Goal: Find specific page/section: Find specific page/section

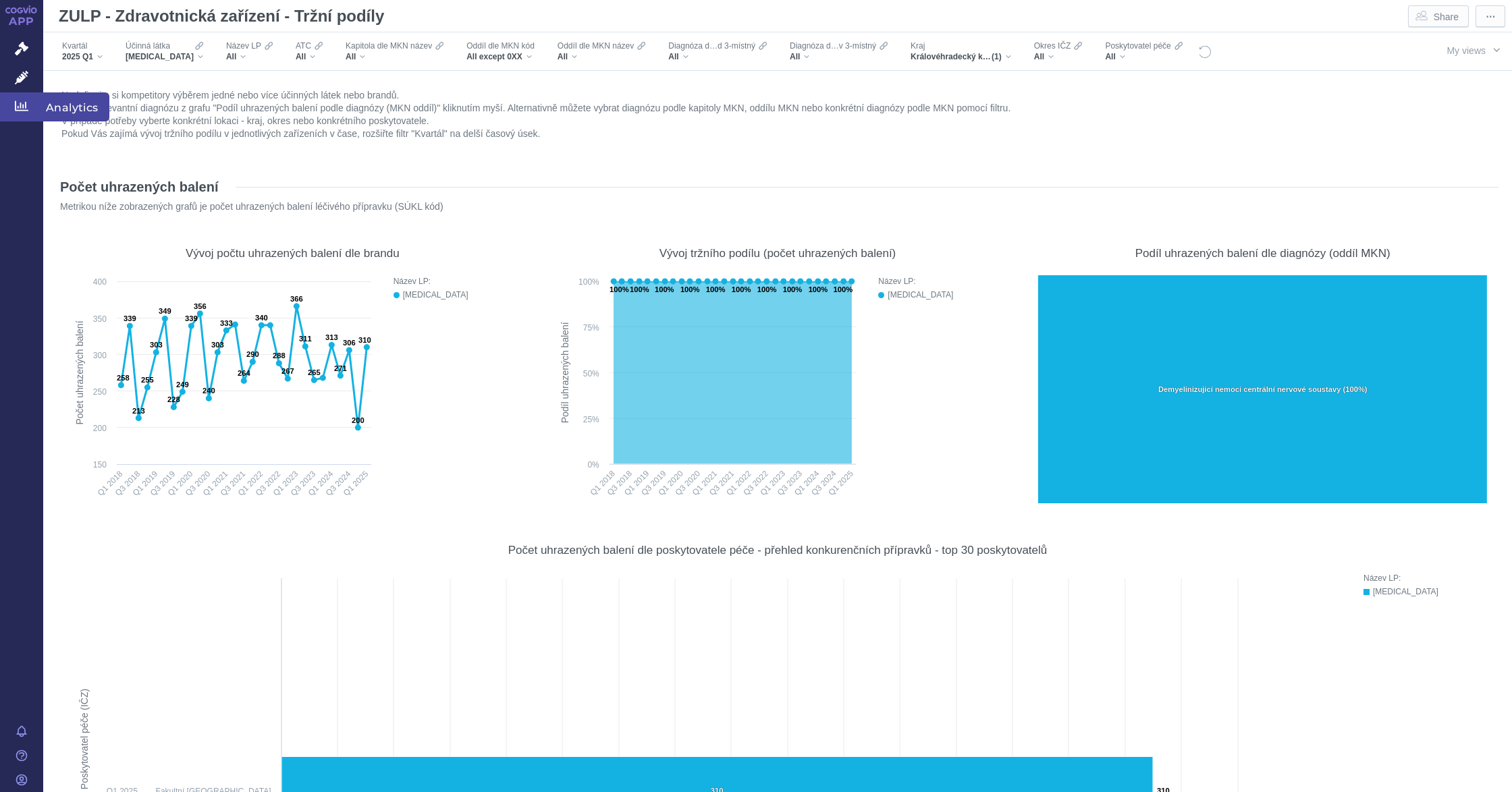
click at [20, 105] on icon at bounding box center [21, 106] width 14 height 10
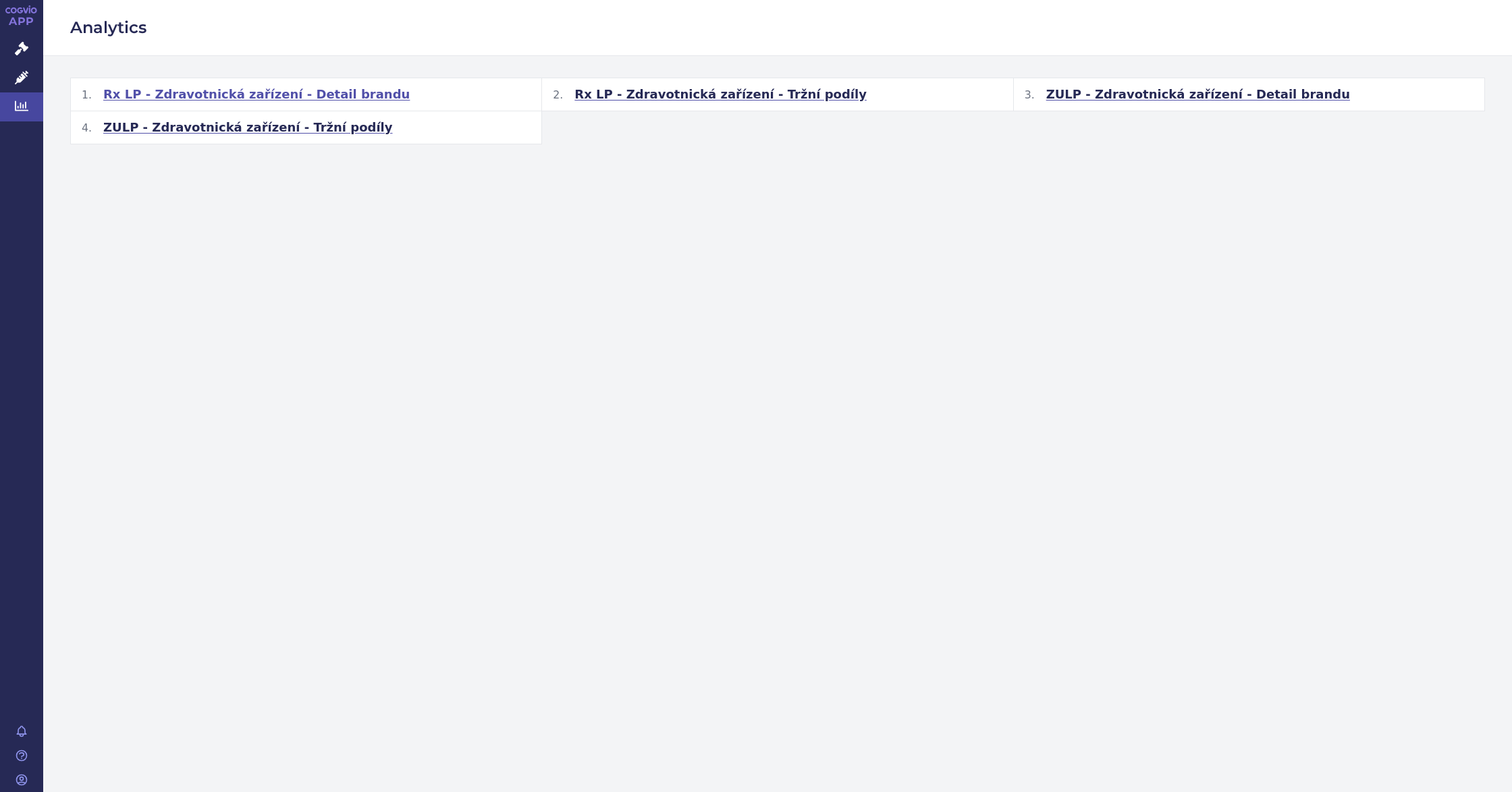
click at [278, 92] on span "Rx LP - Zdravotnická zařízení - Detail brandu" at bounding box center [256, 95] width 306 height 17
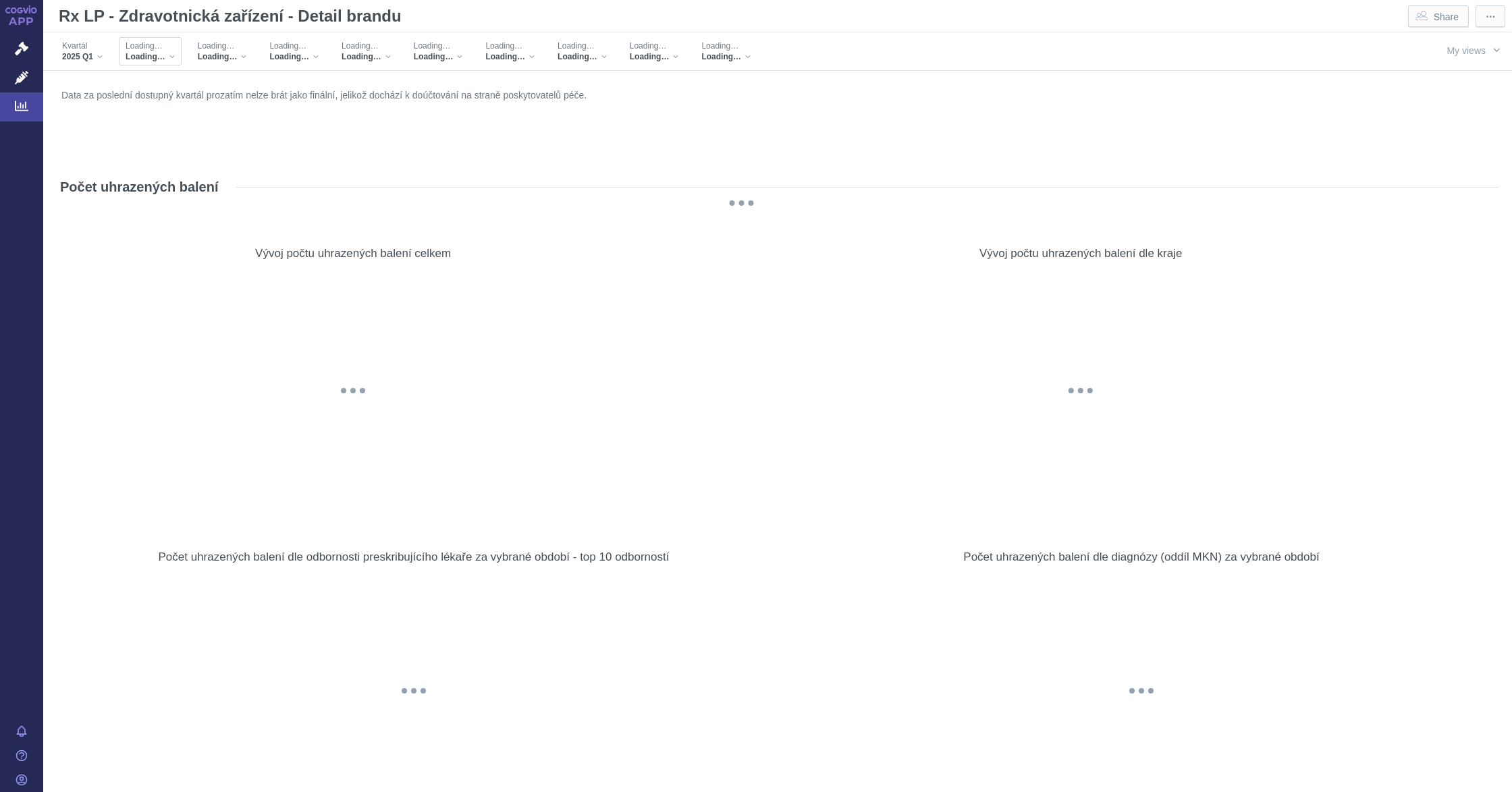
click at [176, 55] on div "Loading… Loading…" at bounding box center [150, 51] width 63 height 29
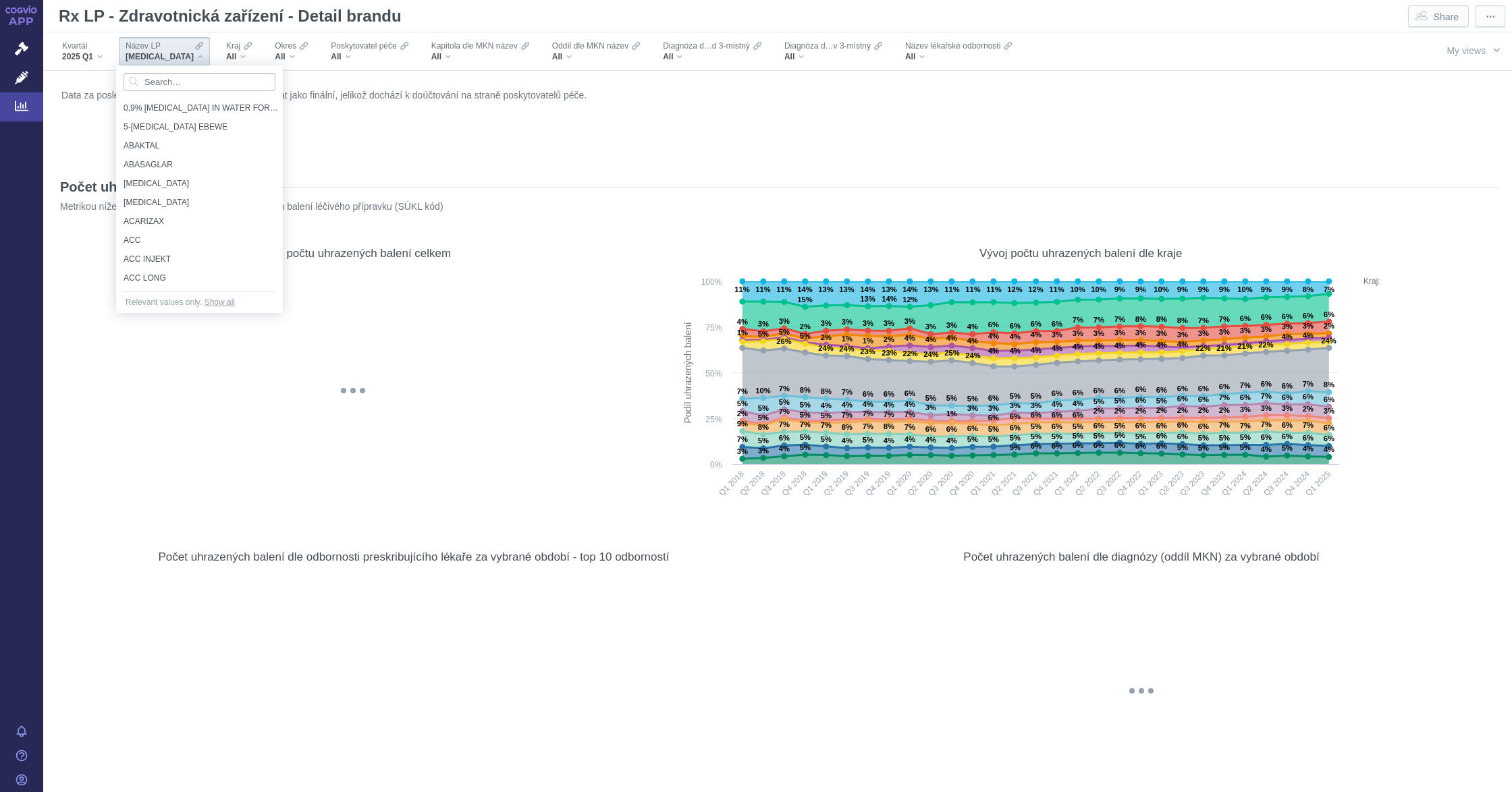
click at [176, 76] on input "Search attribute values" at bounding box center [199, 82] width 152 height 18
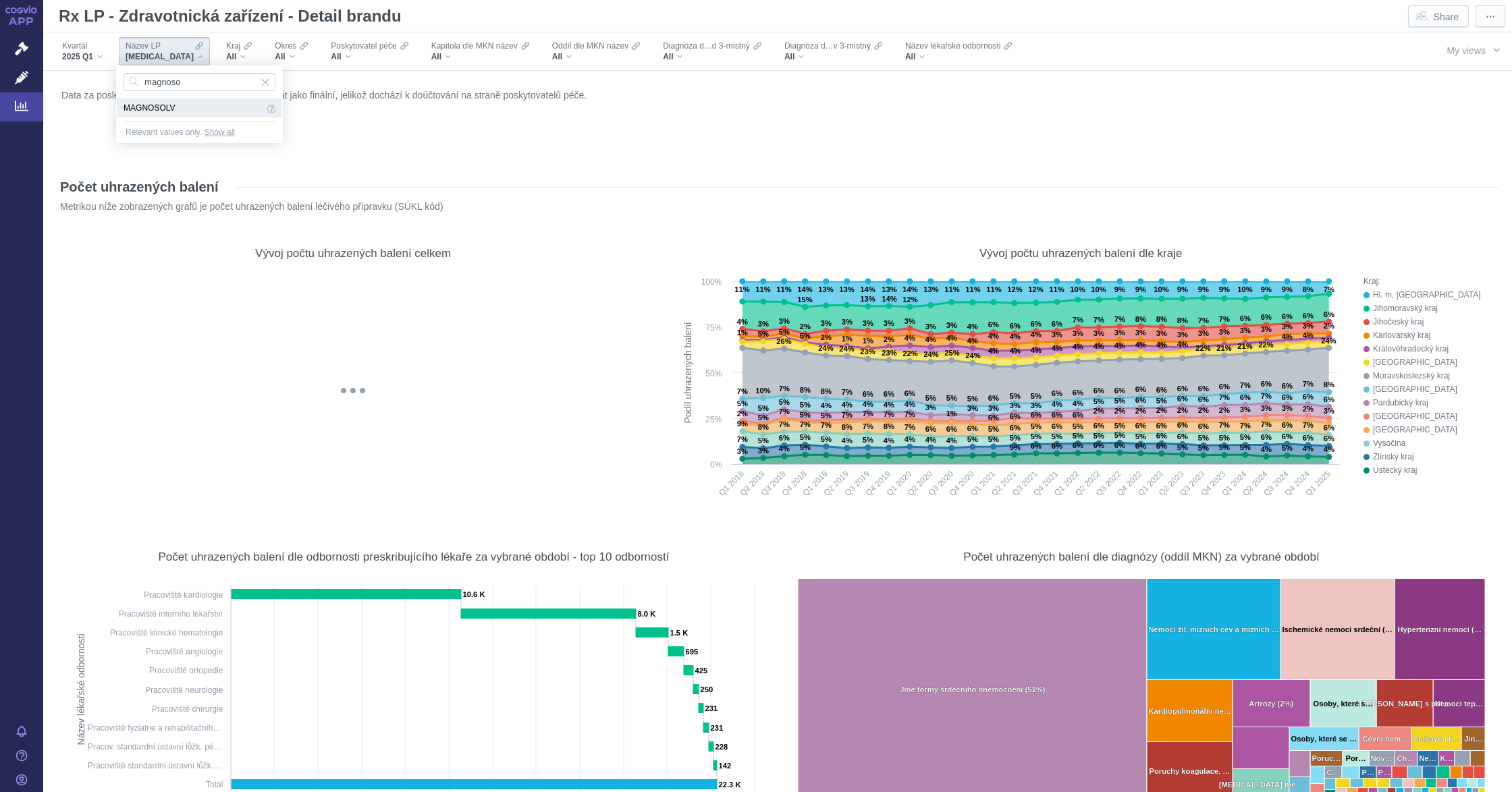
type input "magnoso"
click at [193, 101] on span "MAGNOSOLV" at bounding box center [194, 108] width 140 height 15
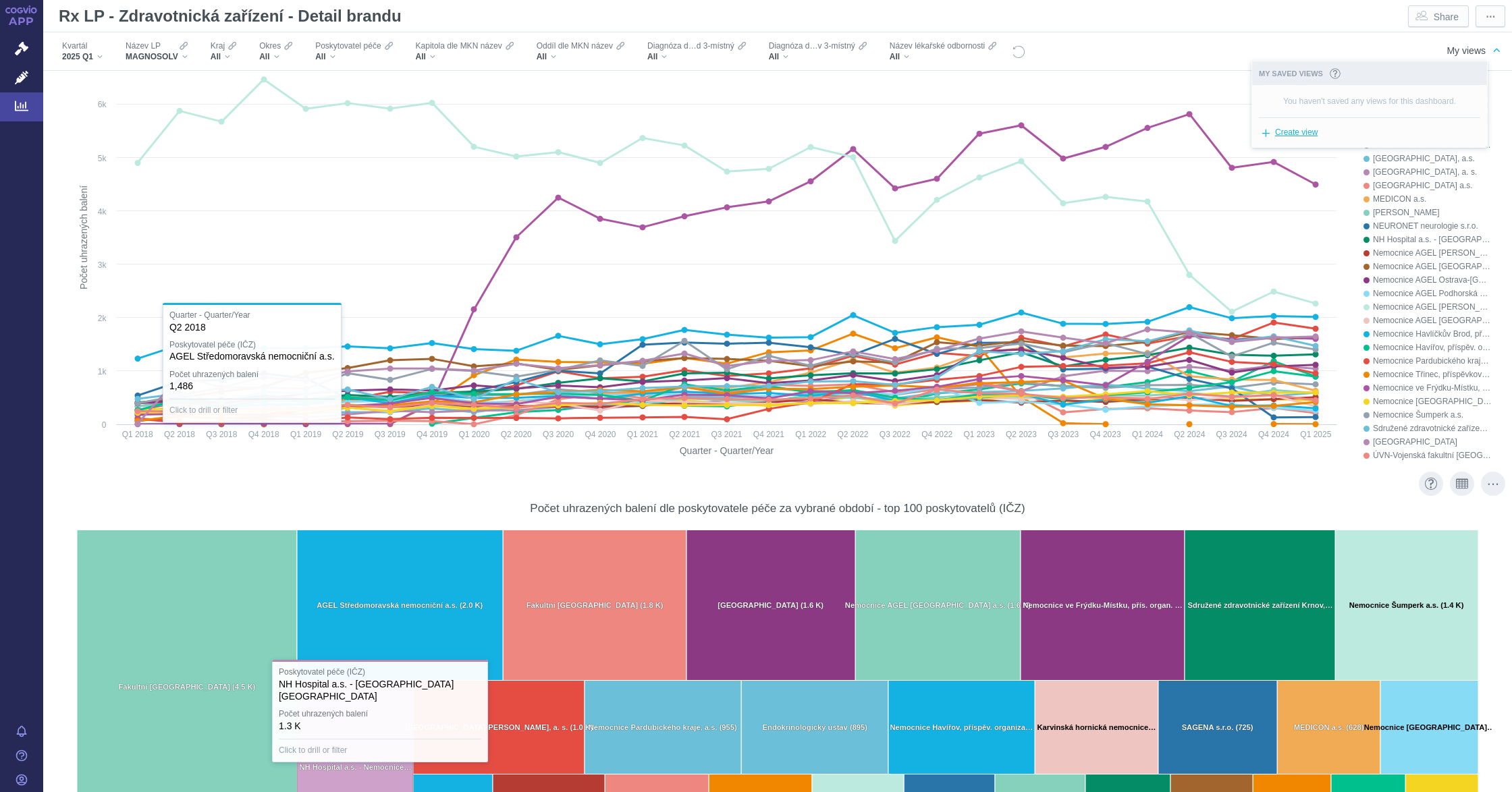
scroll to position [1081, 0]
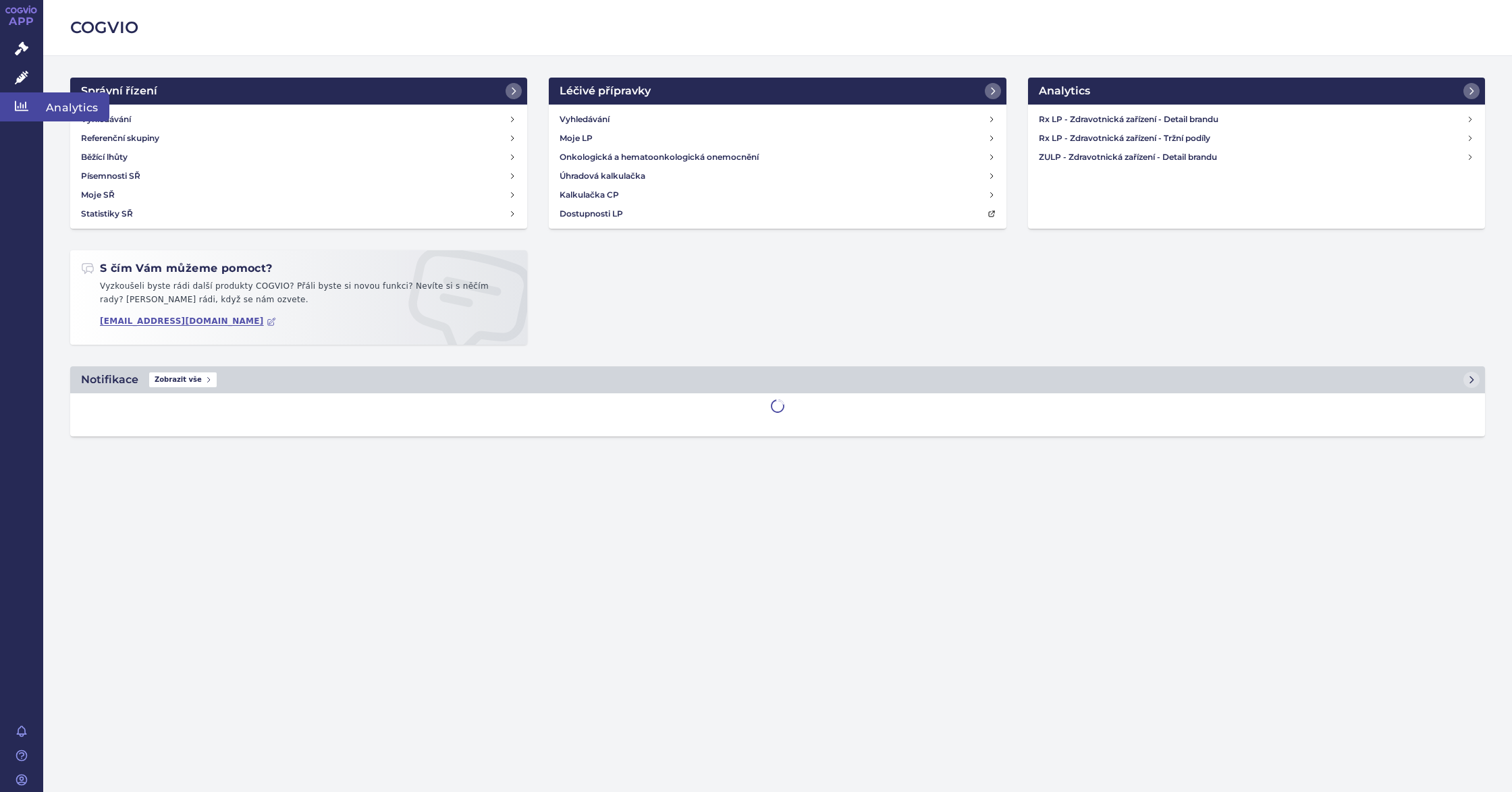
click at [17, 110] on icon at bounding box center [21, 106] width 14 height 14
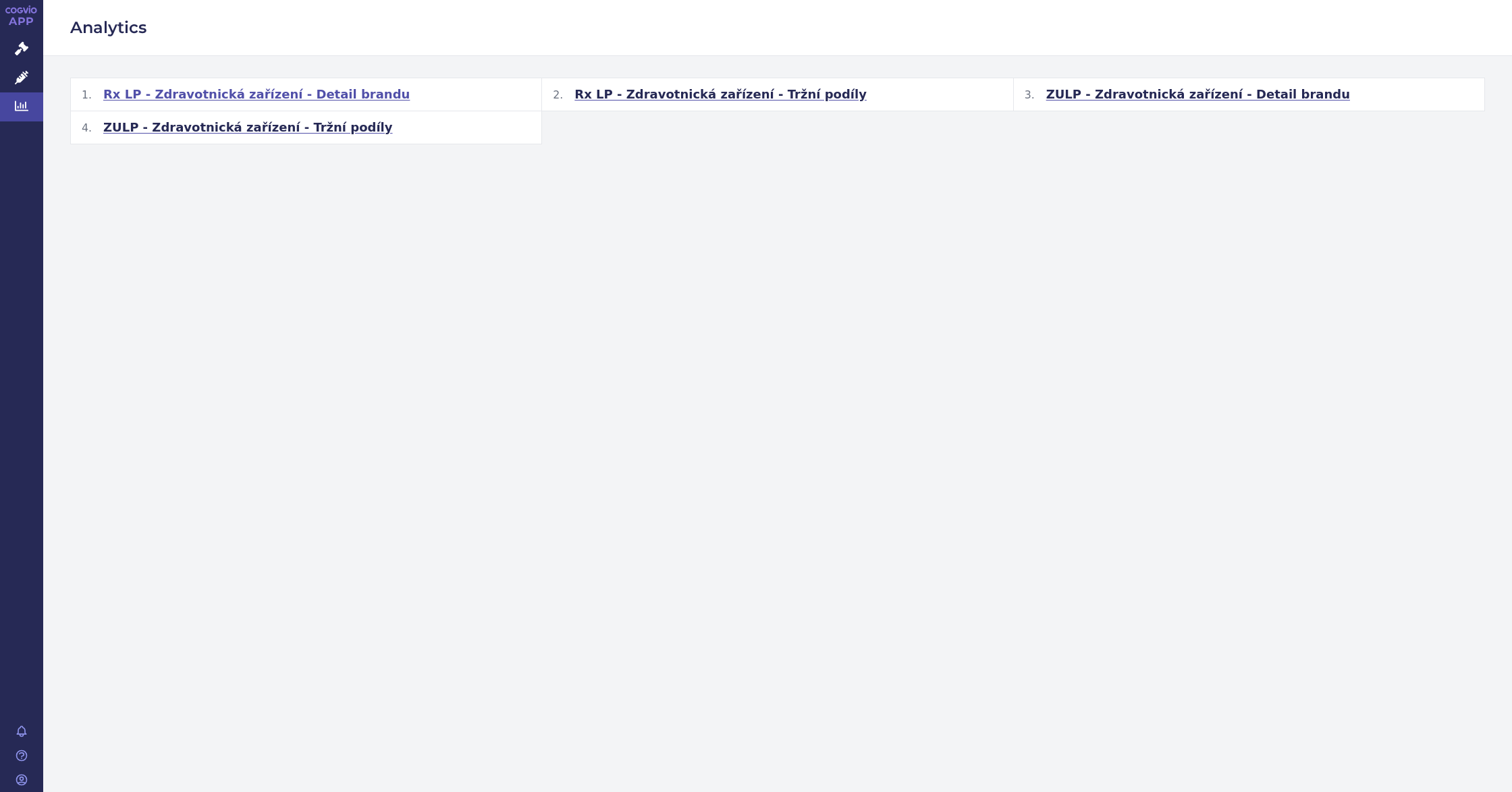
click at [348, 97] on h2 "Rx LP - Zdravotnická zařízení - Detail brandu" at bounding box center [306, 94] width 470 height 32
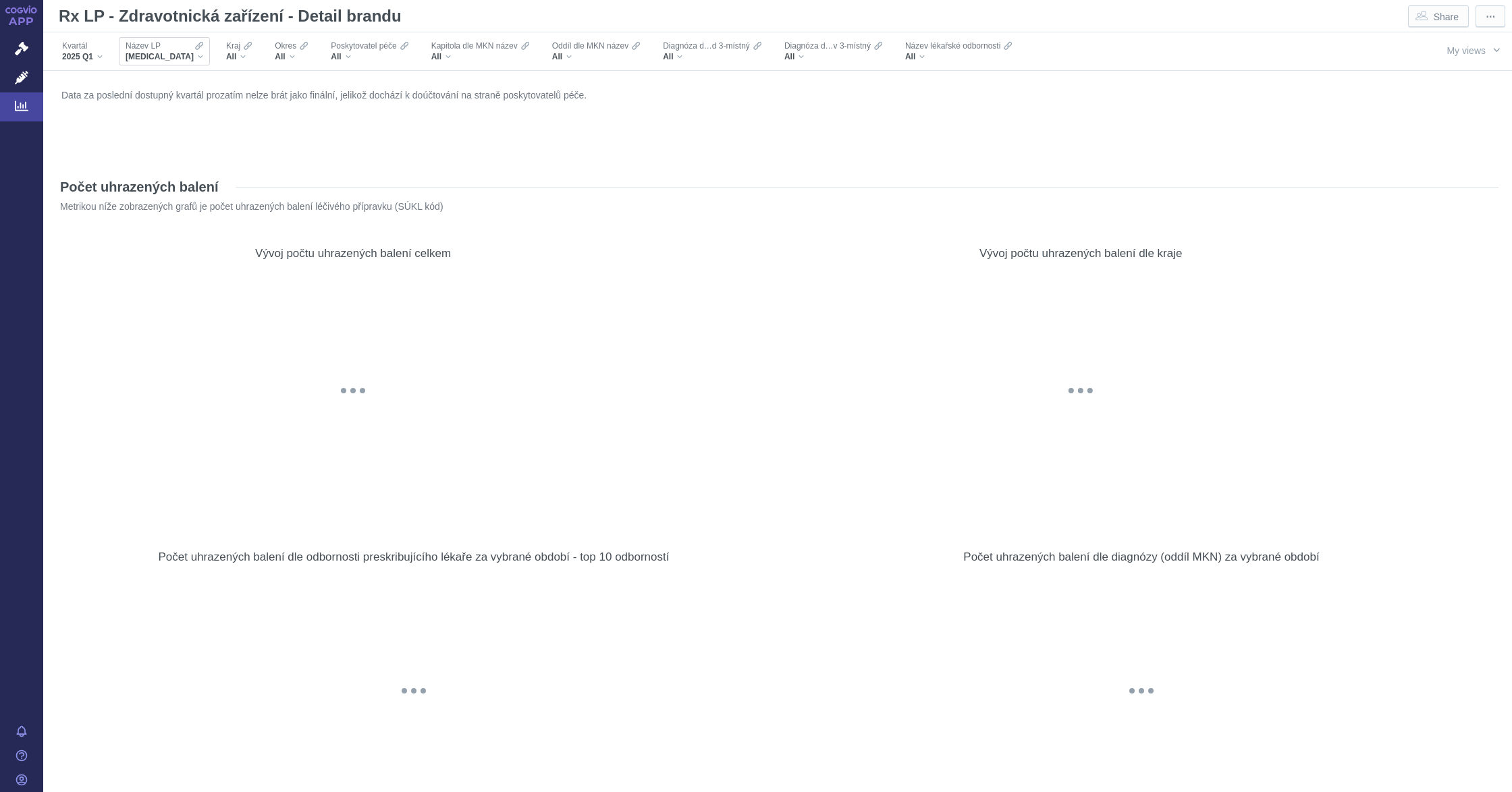
click at [172, 64] on div "Název LP XARELTO" at bounding box center [164, 51] width 91 height 29
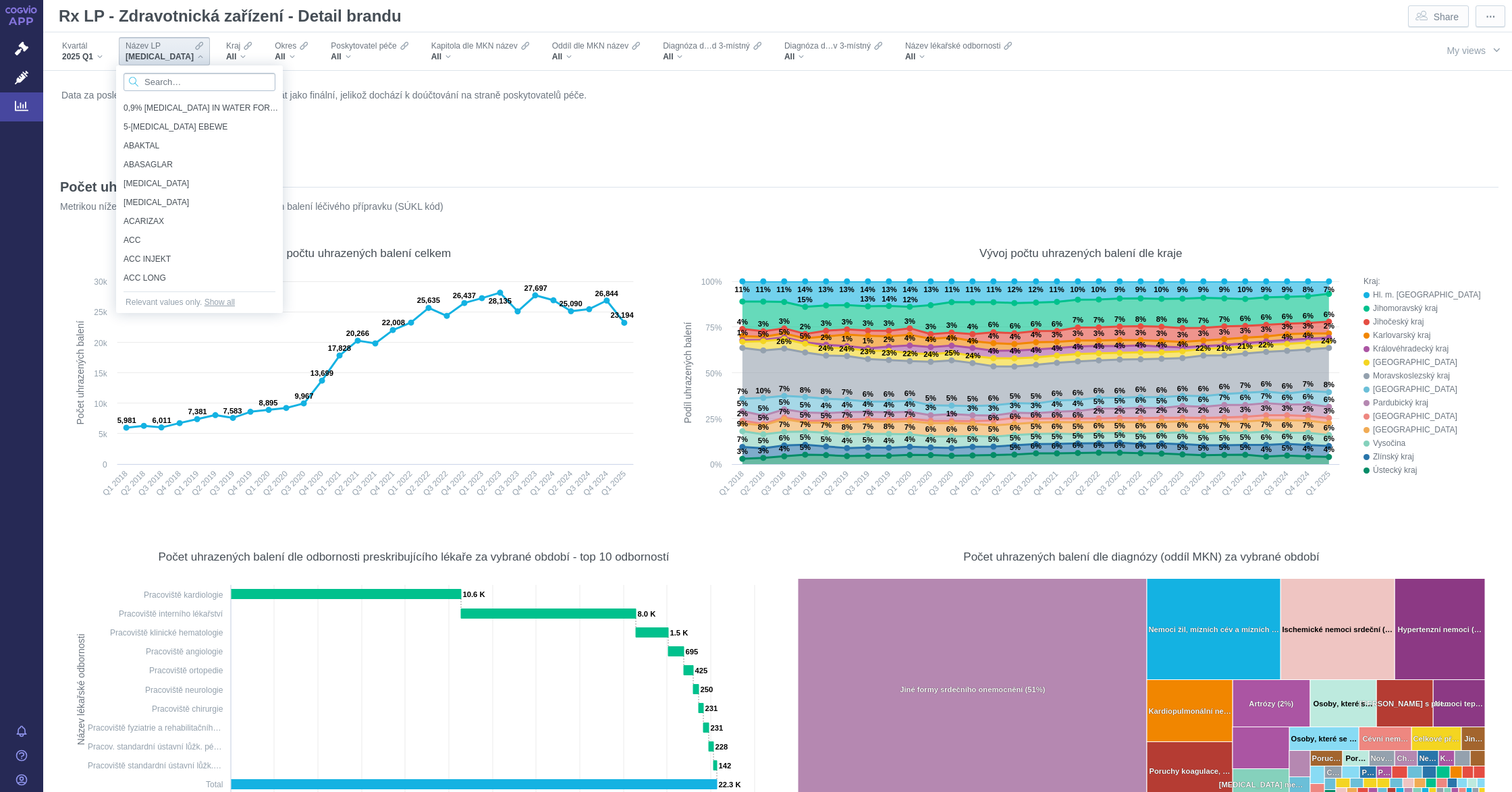
click at [169, 88] on input "Search attribute values" at bounding box center [199, 82] width 152 height 18
type input "temozo"
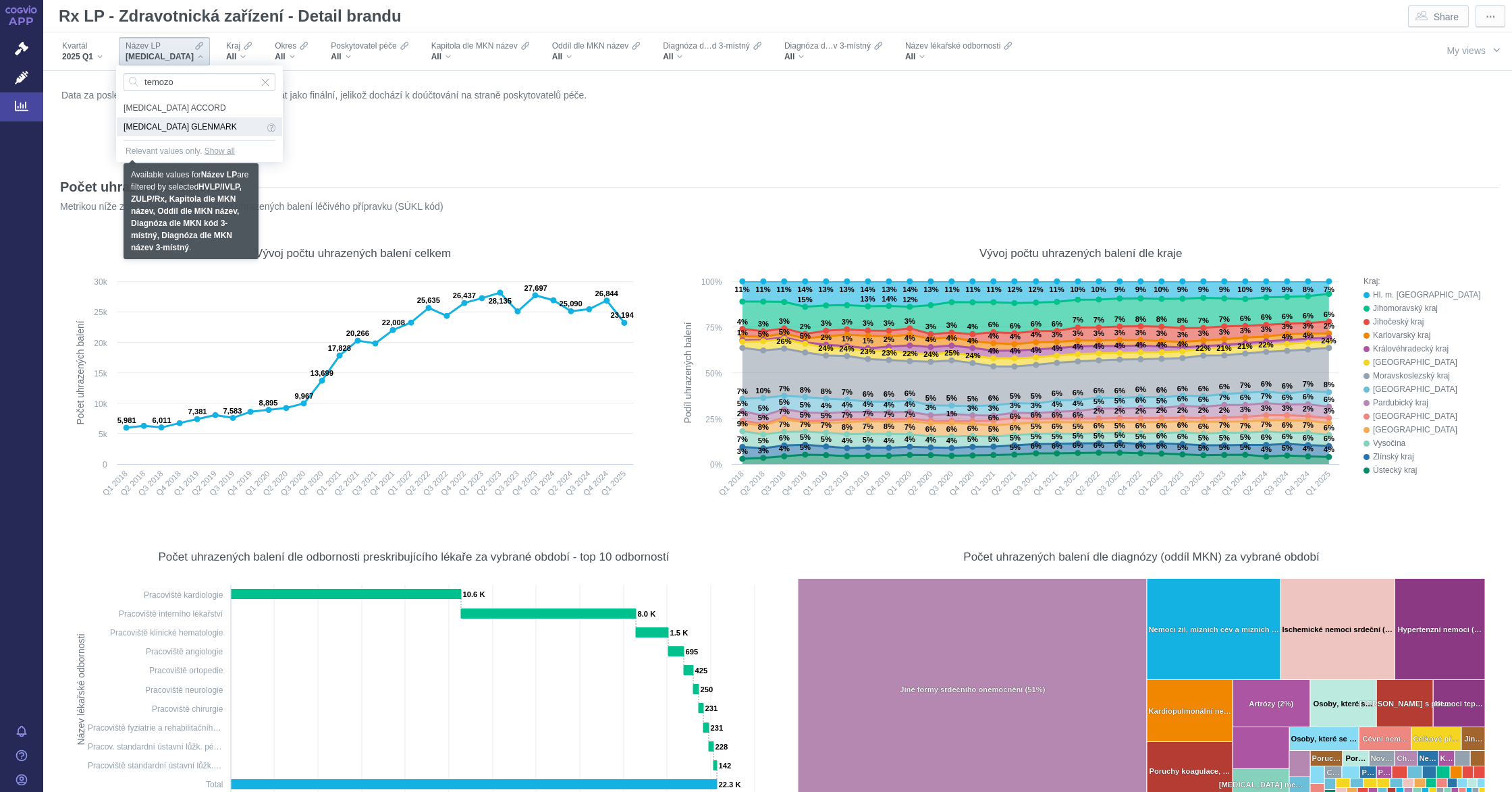
click at [206, 130] on span "TEMOZOLOMIDE GLENMARK" at bounding box center [194, 127] width 140 height 15
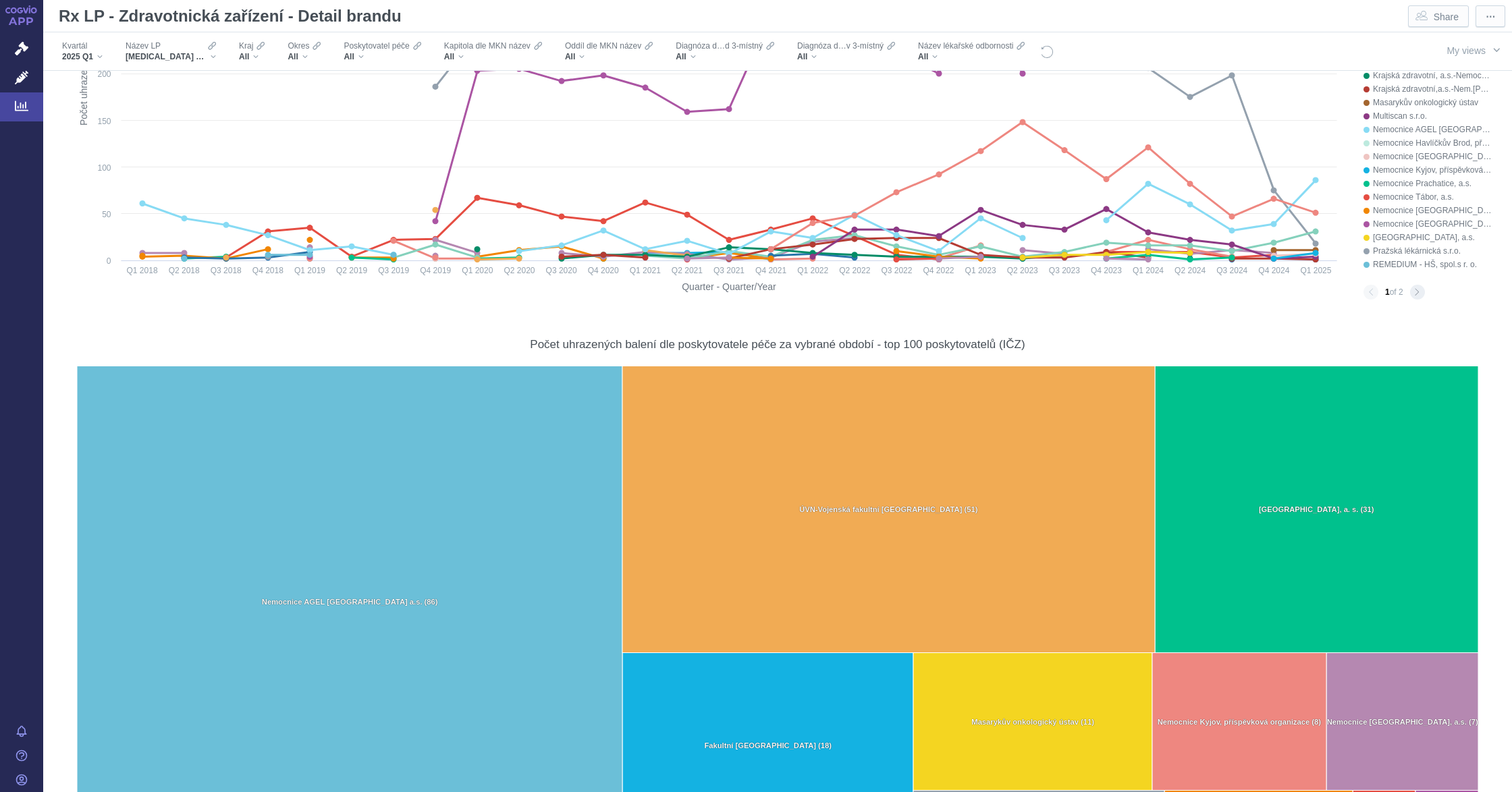
scroll to position [989, 0]
